Goal: Task Accomplishment & Management: Use online tool/utility

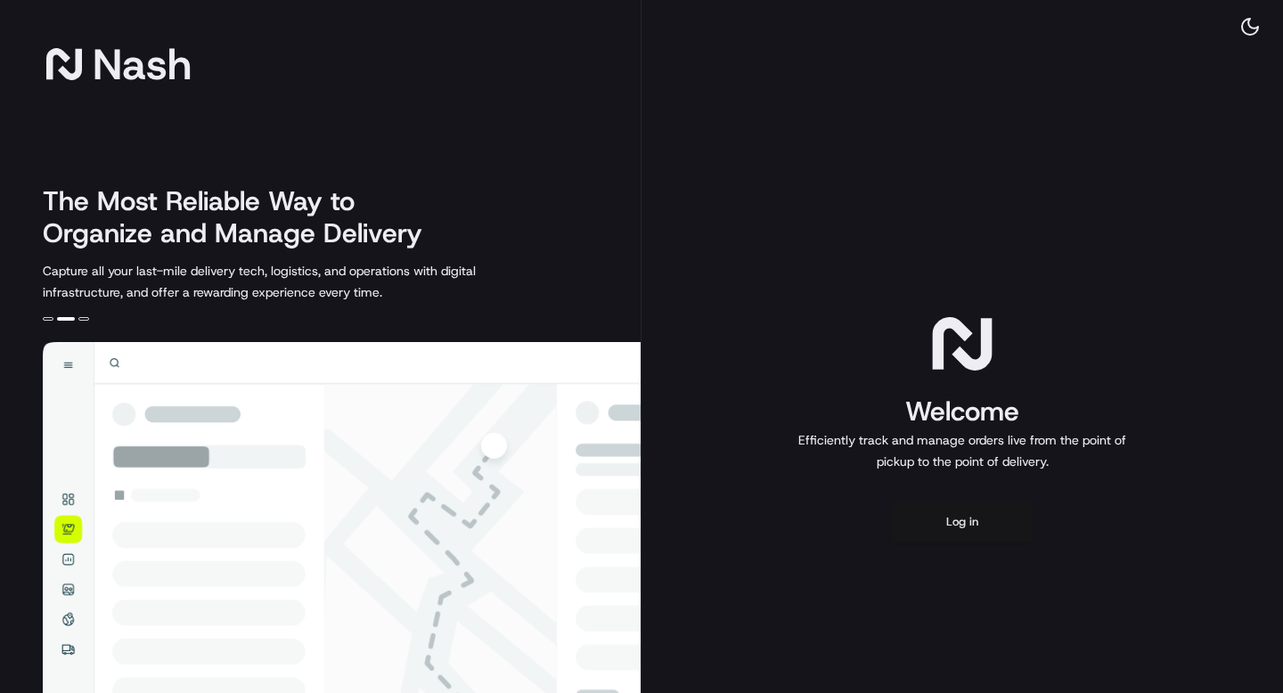
click at [942, 528] on button "Log in" at bounding box center [962, 522] width 143 height 43
